Goal: Information Seeking & Learning: Learn about a topic

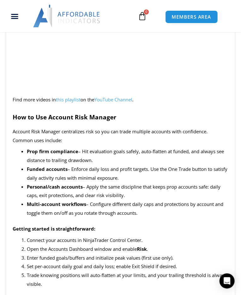
scroll to position [1069, 0]
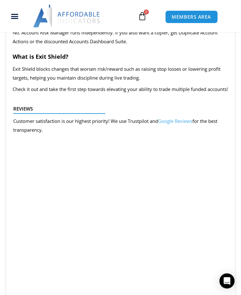
scroll to position [1798, 0]
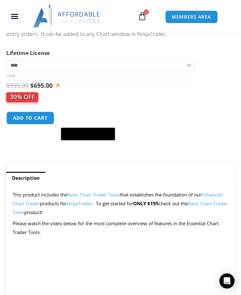
scroll to position [316, 0]
